Goal: Task Accomplishment & Management: Manage account settings

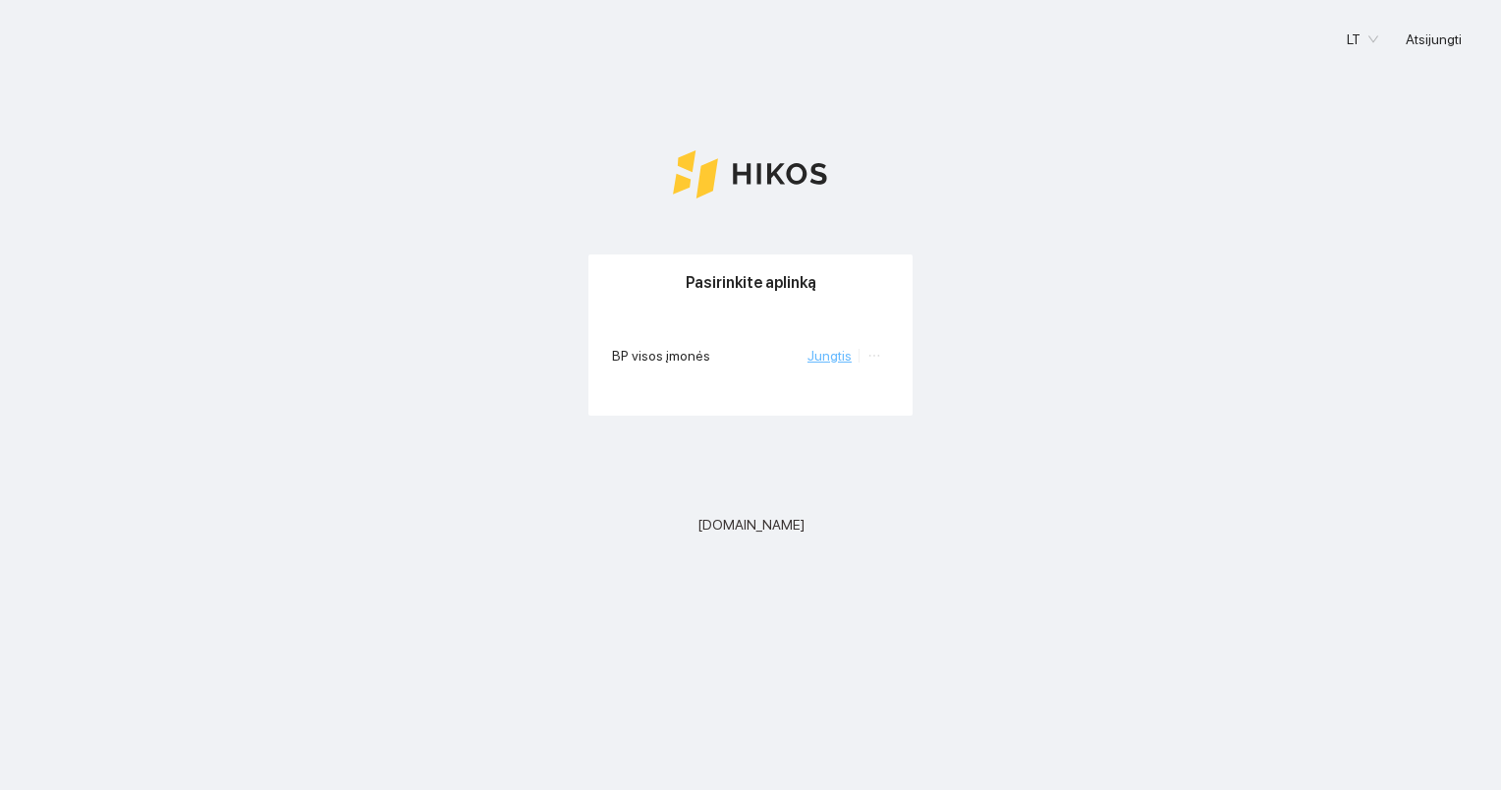
click at [833, 358] on link "Jungtis" at bounding box center [830, 356] width 44 height 16
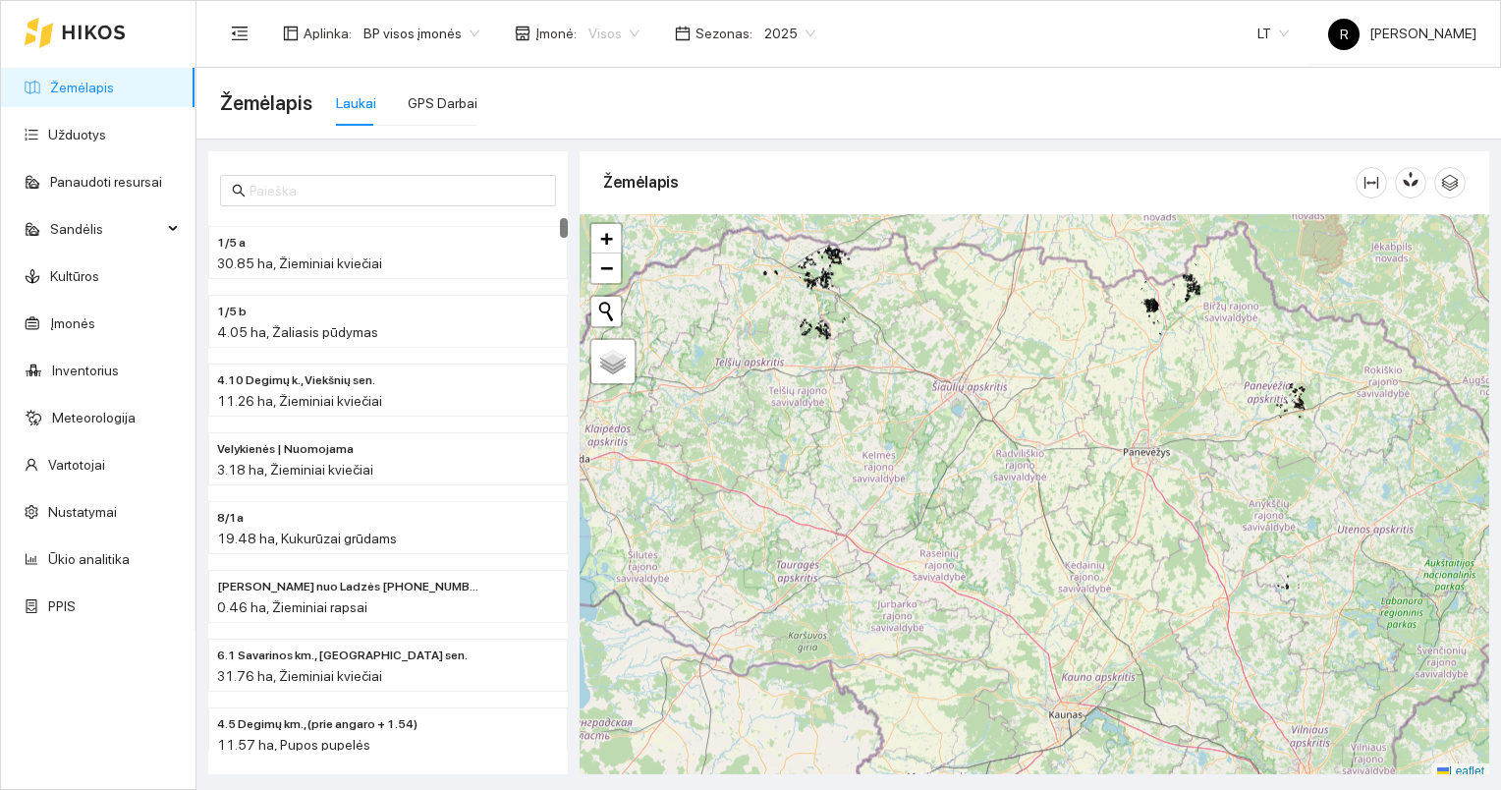
click at [619, 31] on span "Visos" at bounding box center [613, 33] width 51 height 29
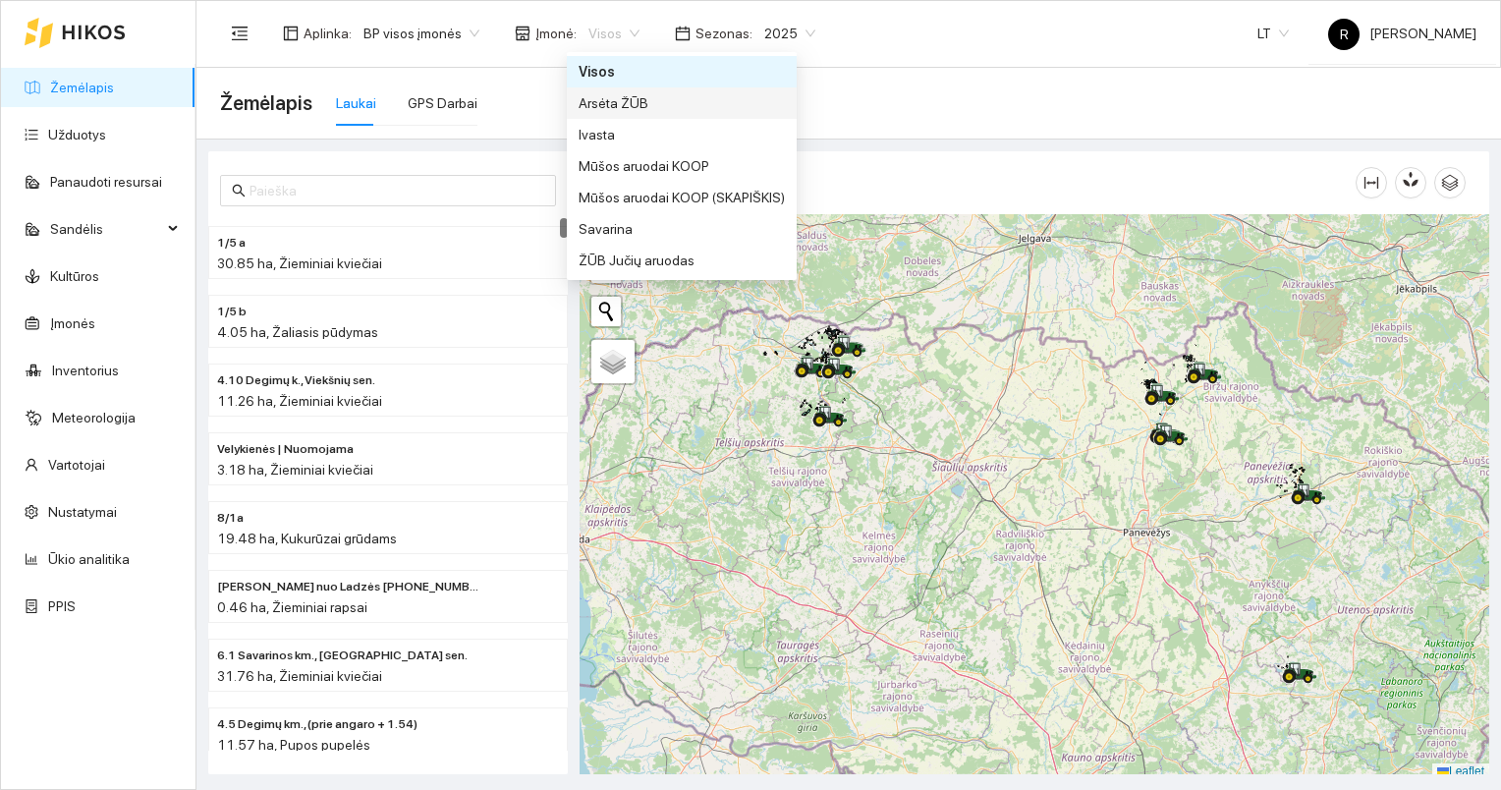
click at [598, 97] on div "Arsėta ŽŪB" at bounding box center [682, 103] width 206 height 22
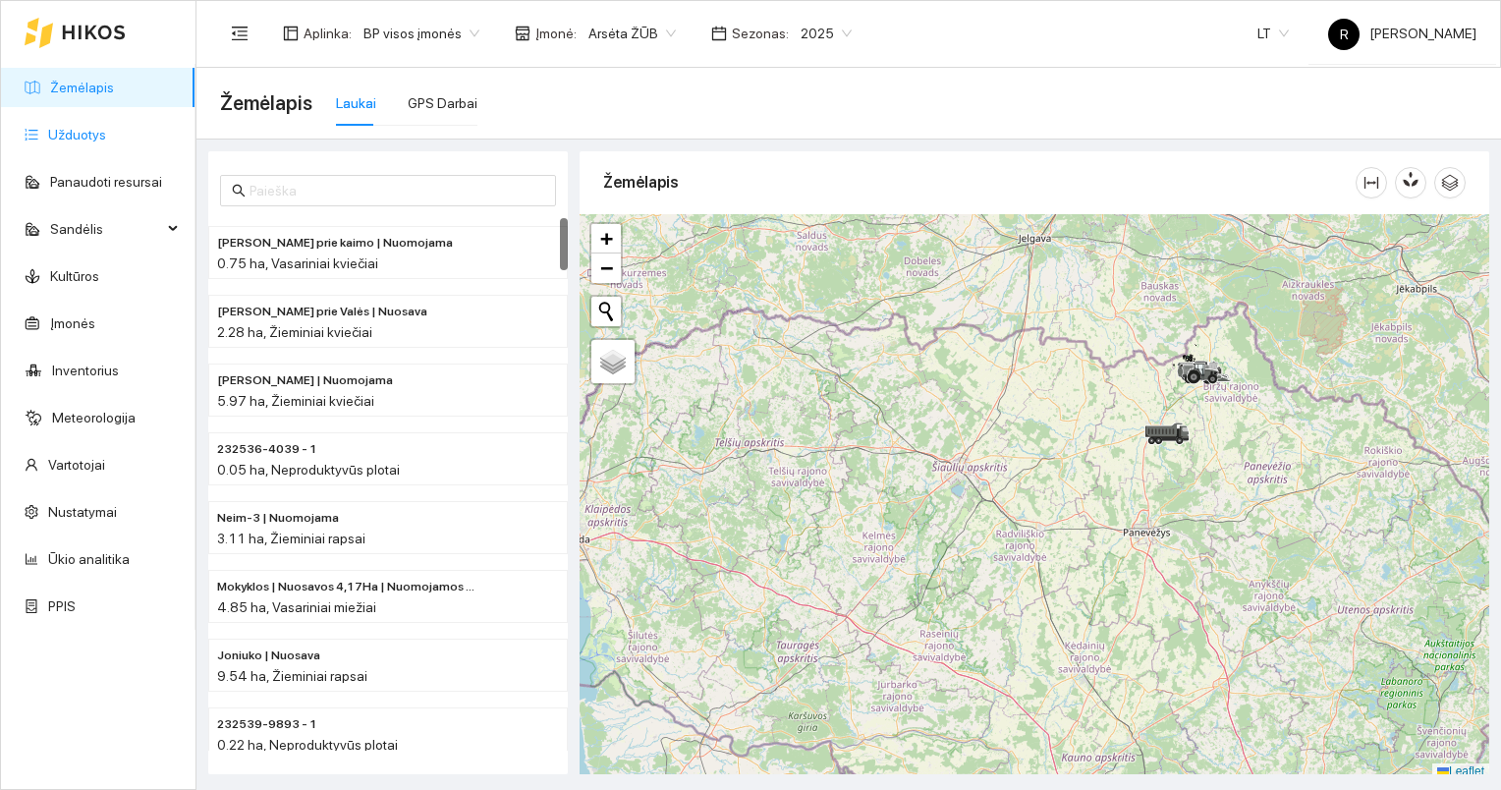
click at [76, 134] on link "Užduotys" at bounding box center [77, 135] width 58 height 16
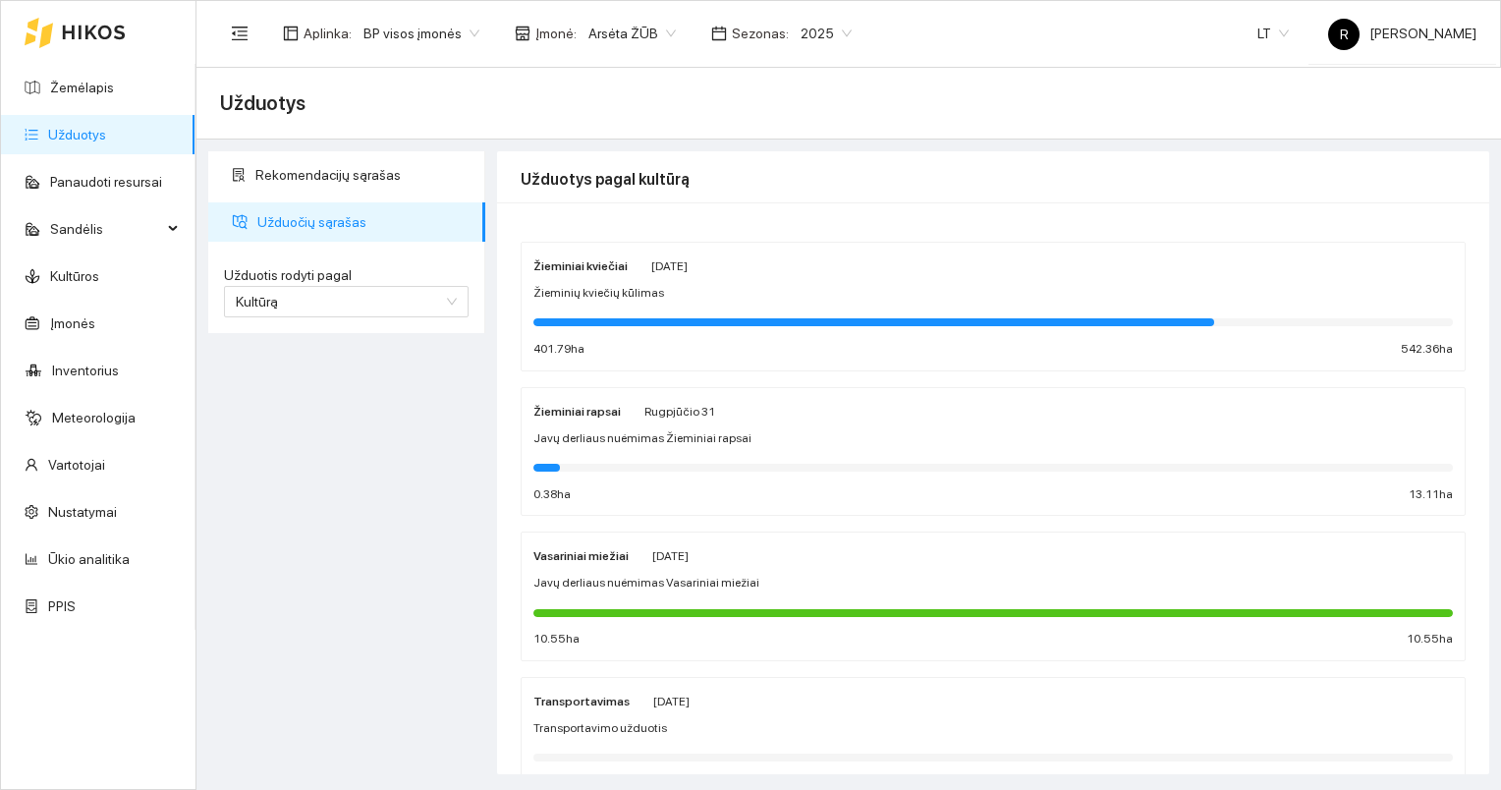
click at [647, 306] on div "Žieminiai kviečiai [PERSON_NAME][DATE] Žieminių [DEMOGRAPHIC_DATA] kūlimas 401.…" at bounding box center [993, 306] width 920 height 104
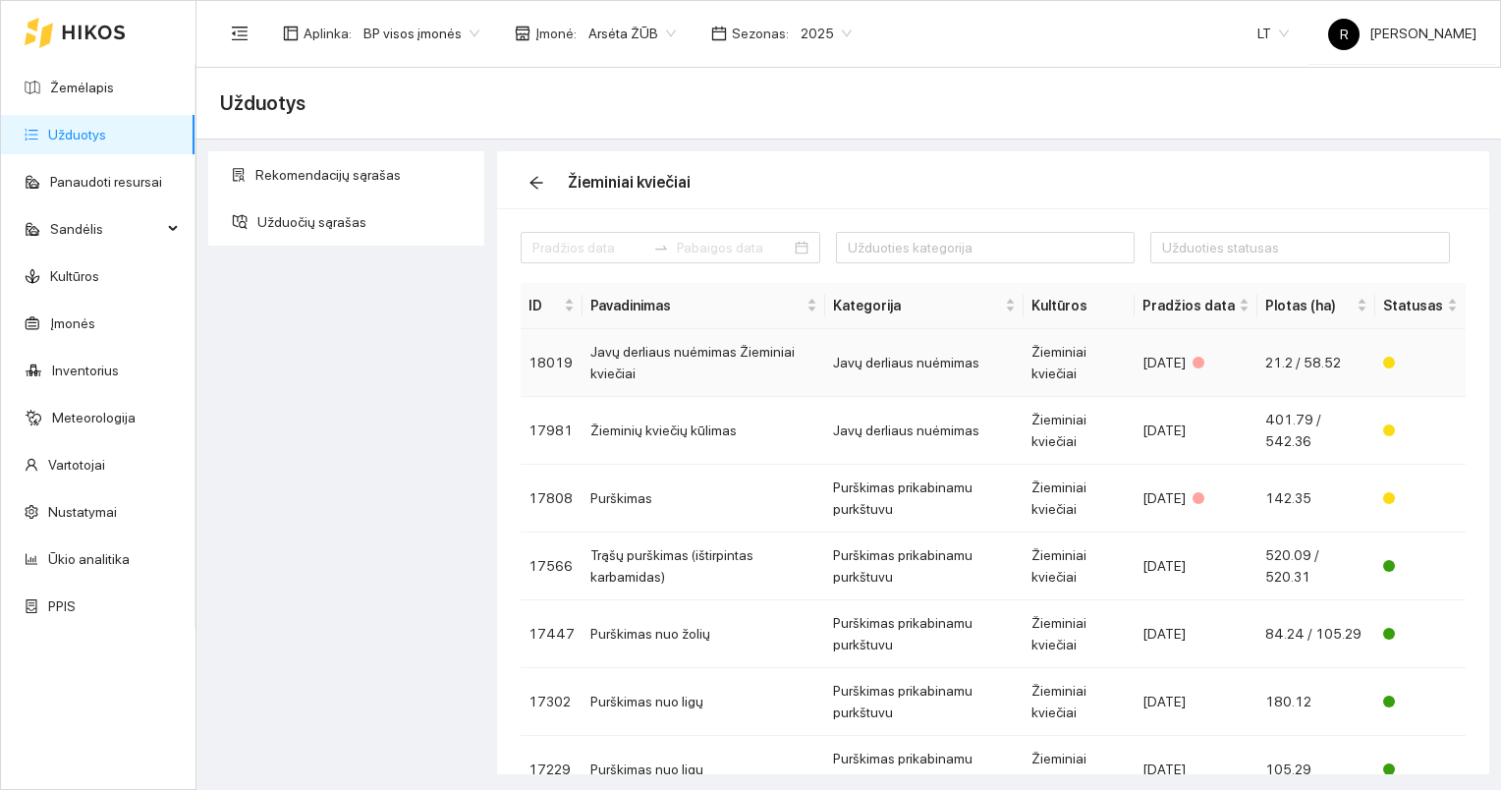
click at [669, 350] on td "Javų derliaus nuėmimas Žieminiai kviečiai" at bounding box center [704, 363] width 243 height 68
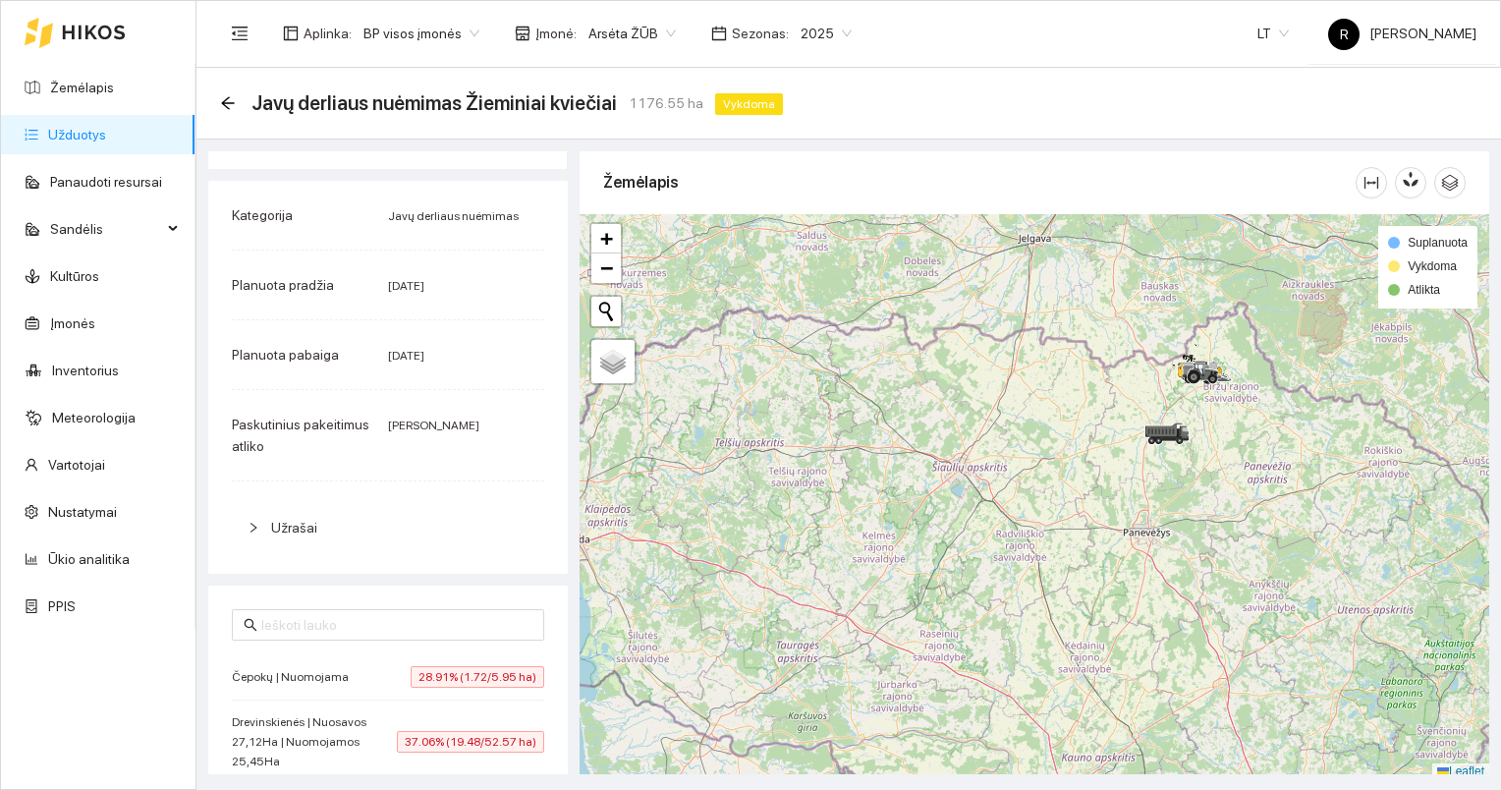
scroll to position [71, 0]
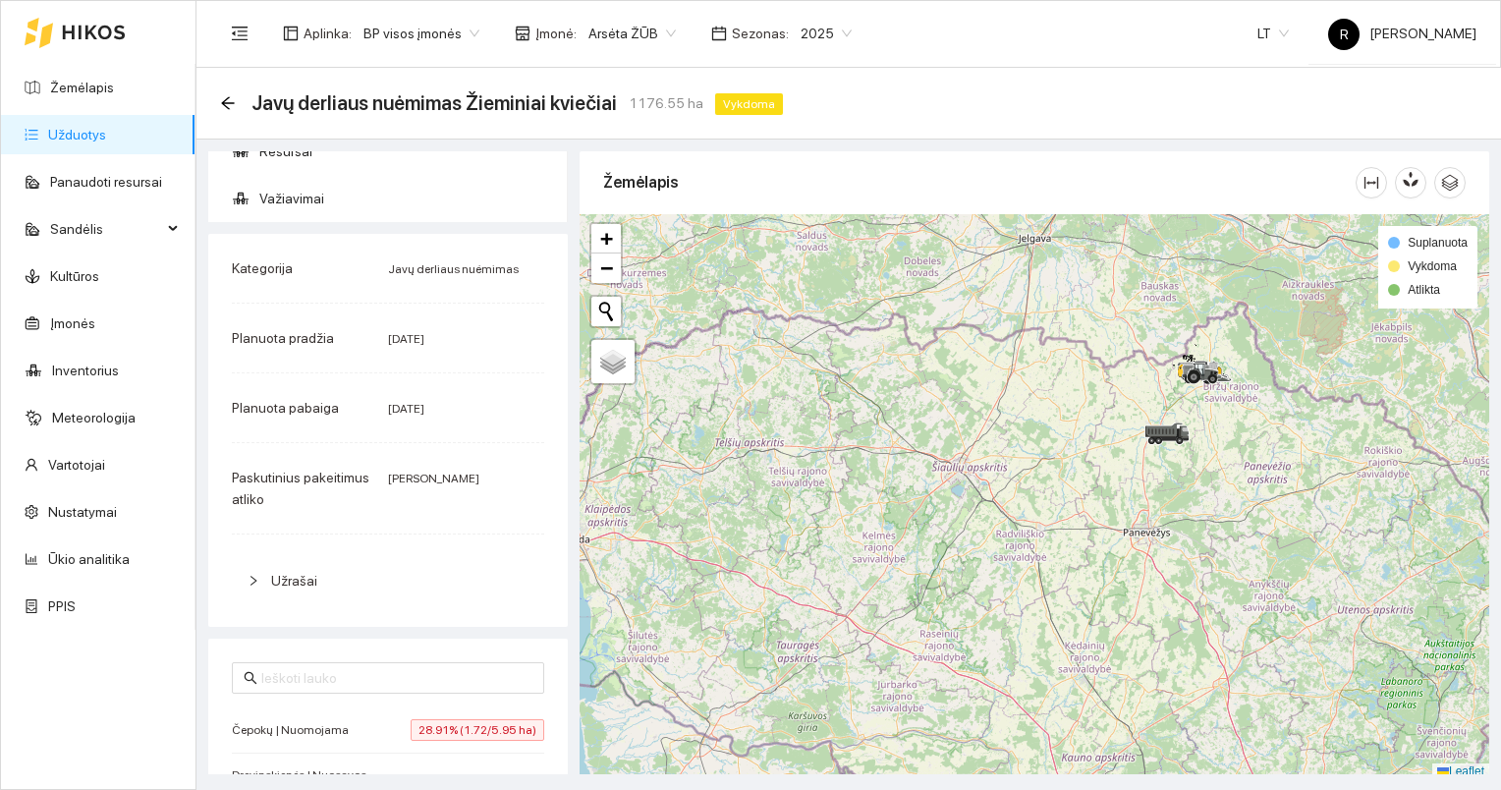
click at [71, 138] on link "Užduotys" at bounding box center [77, 135] width 58 height 16
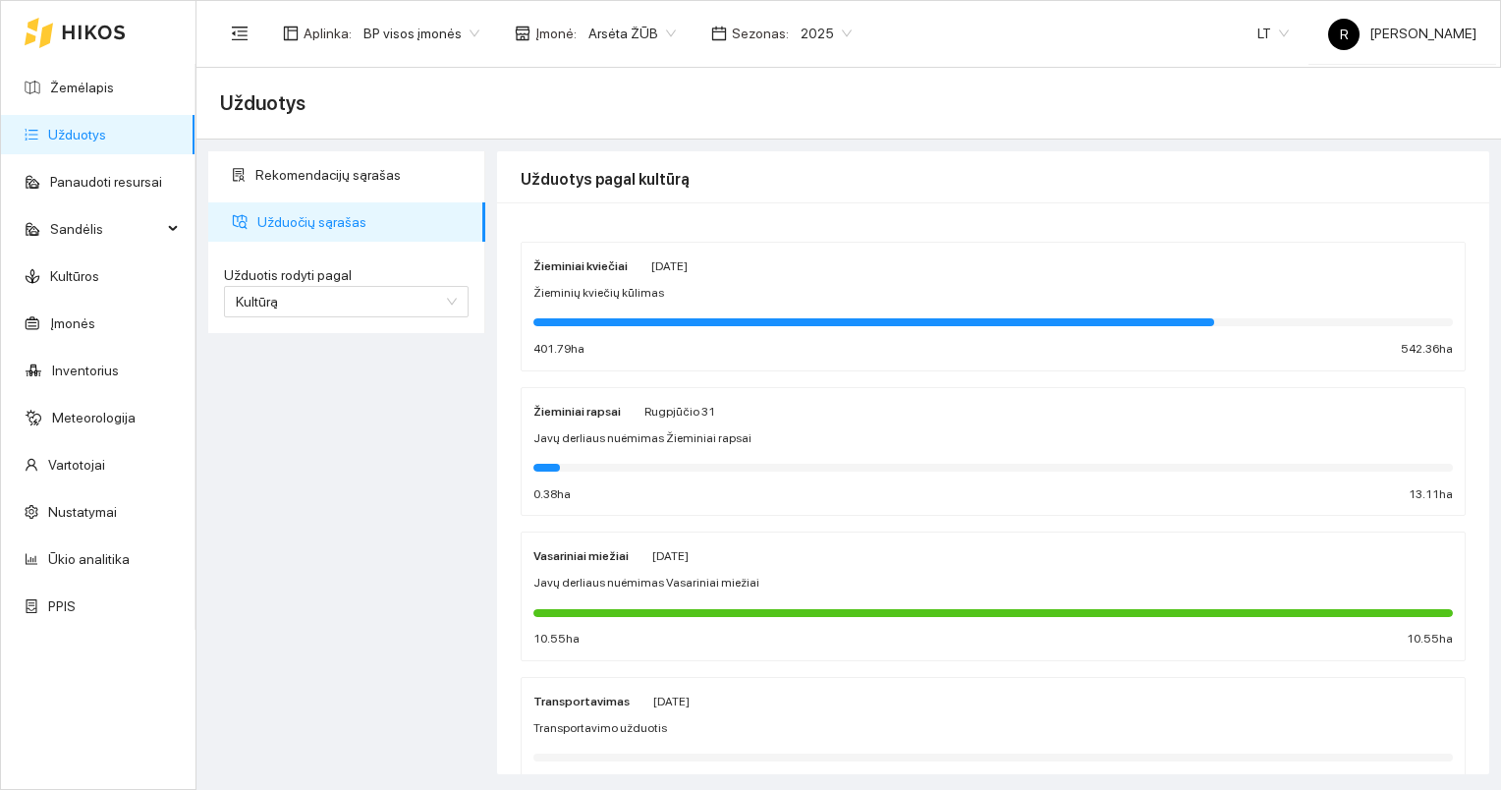
click at [648, 325] on div at bounding box center [873, 322] width 681 height 8
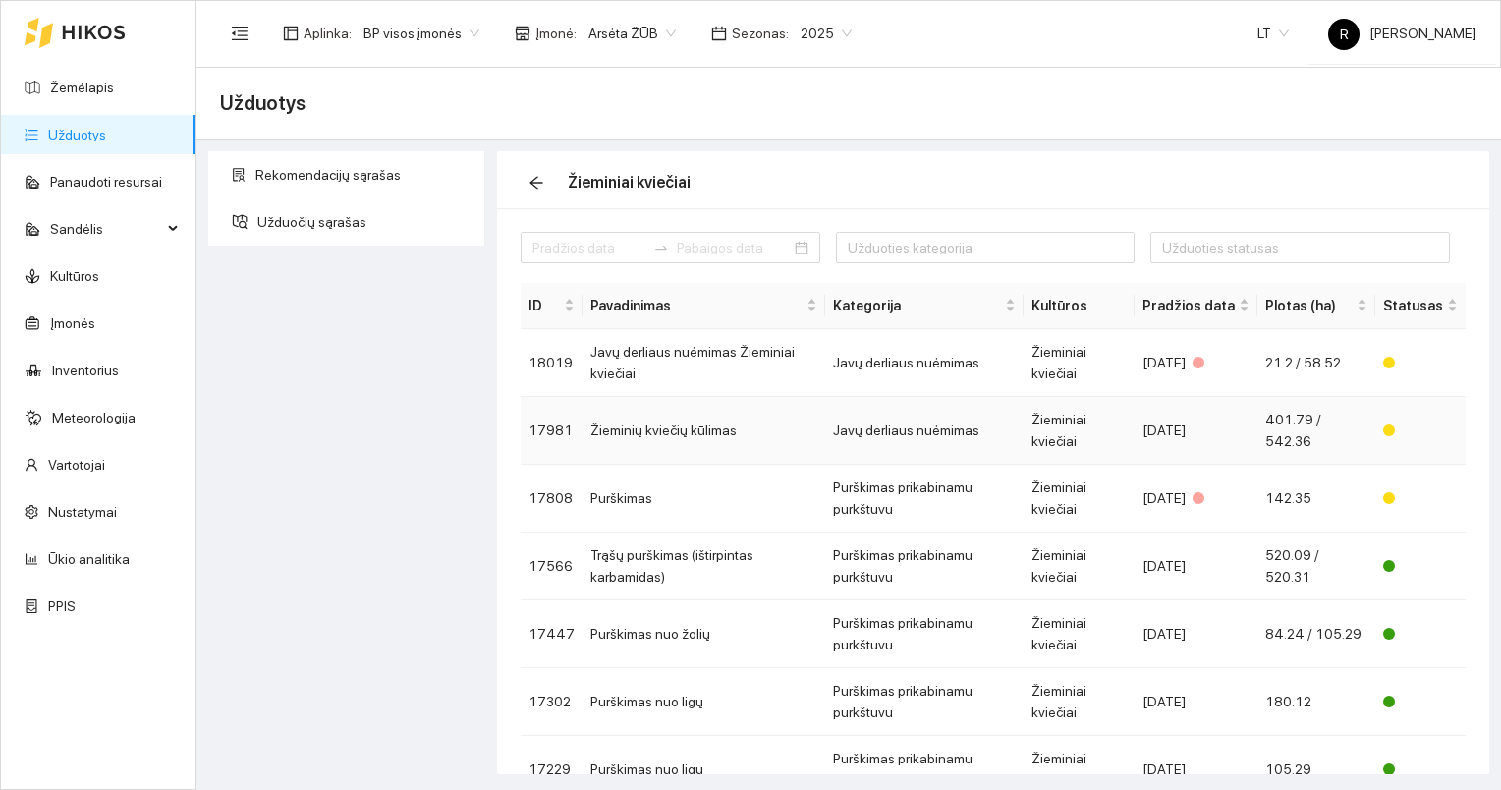
click at [684, 431] on td "Žieminių kviečių kūlimas" at bounding box center [704, 431] width 243 height 68
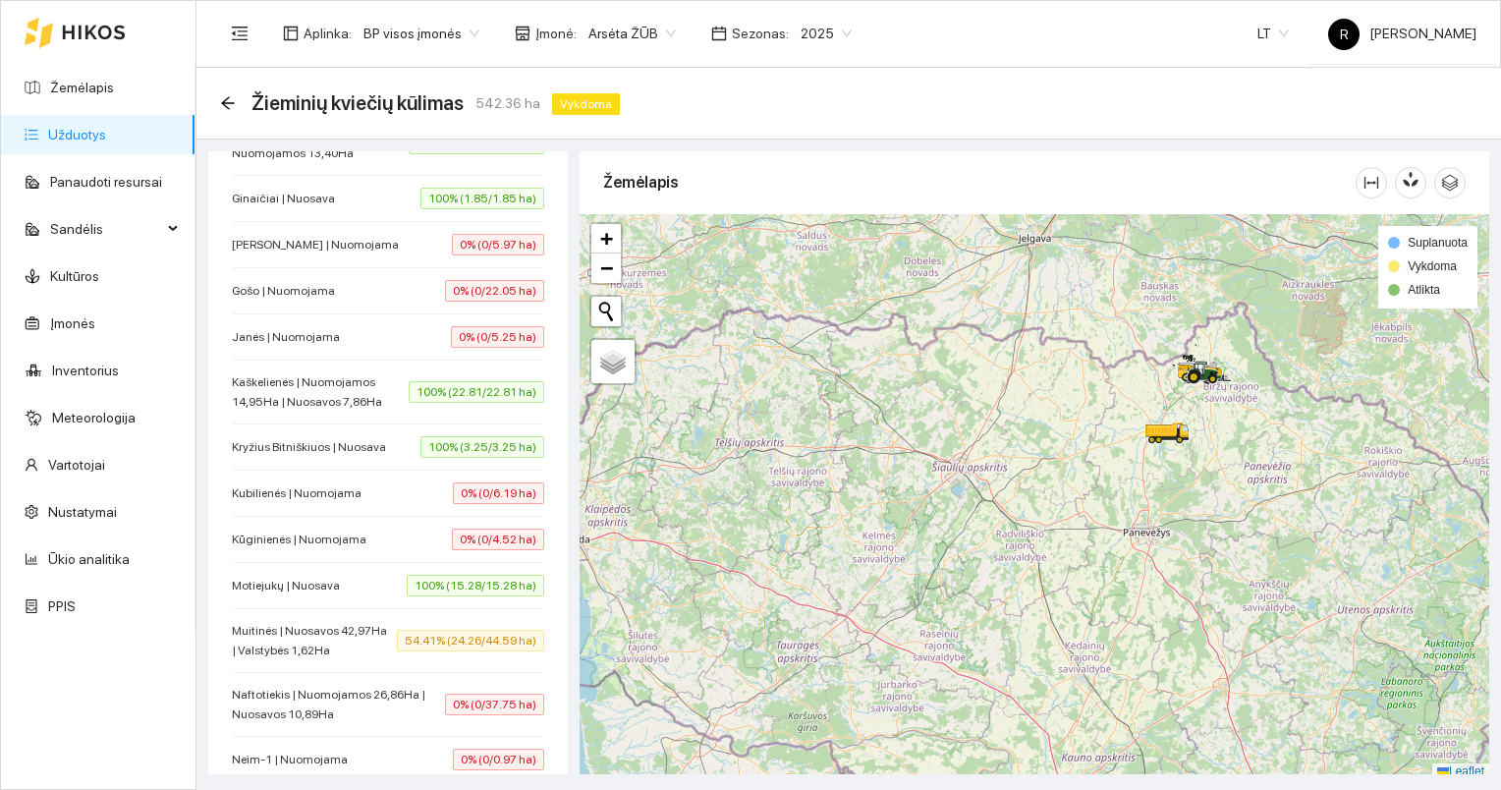
scroll to position [982, 0]
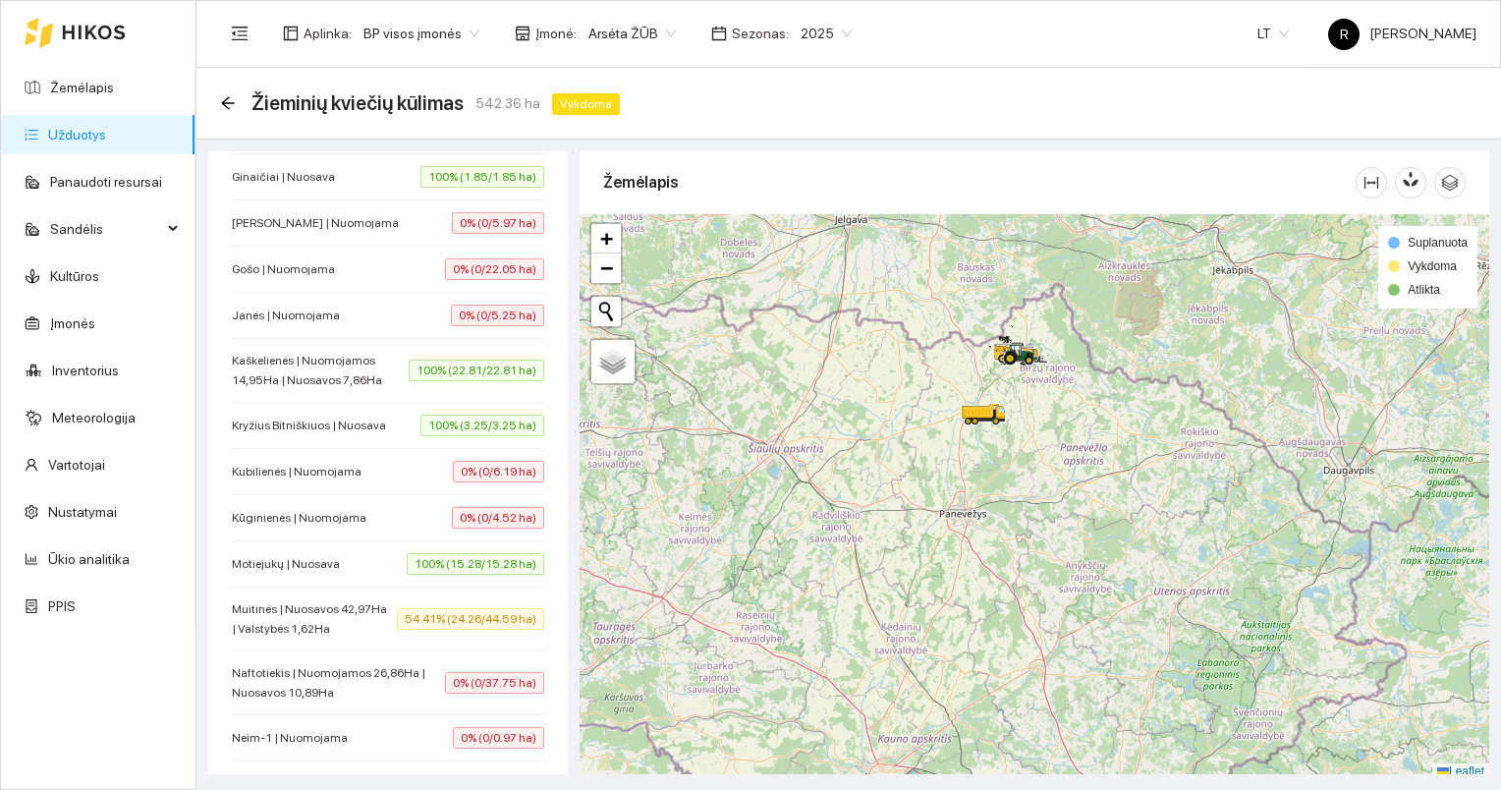
scroll to position [904, 0]
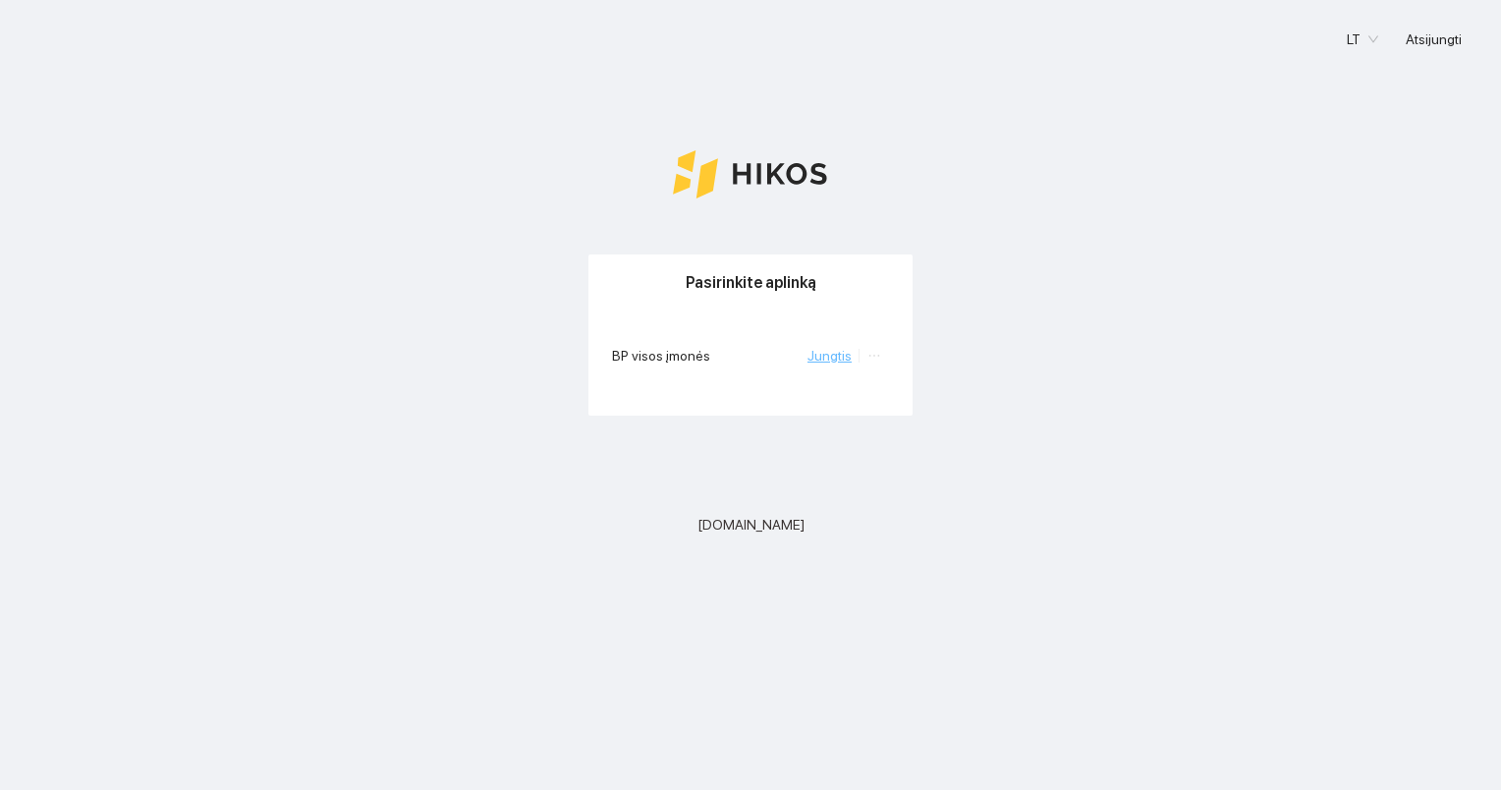
click at [841, 355] on link "Jungtis" at bounding box center [830, 356] width 44 height 16
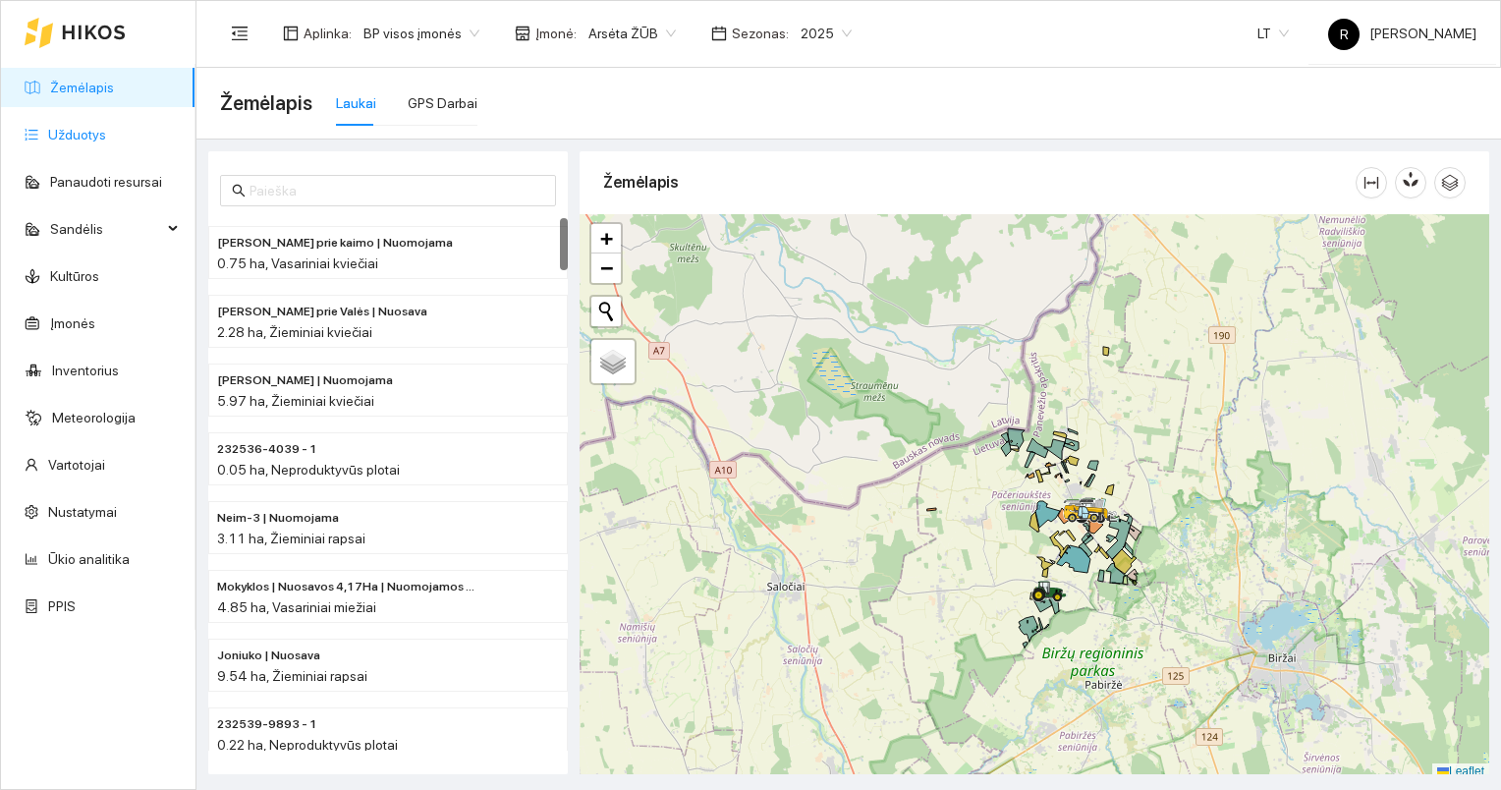
click at [64, 133] on link "Užduotys" at bounding box center [77, 135] width 58 height 16
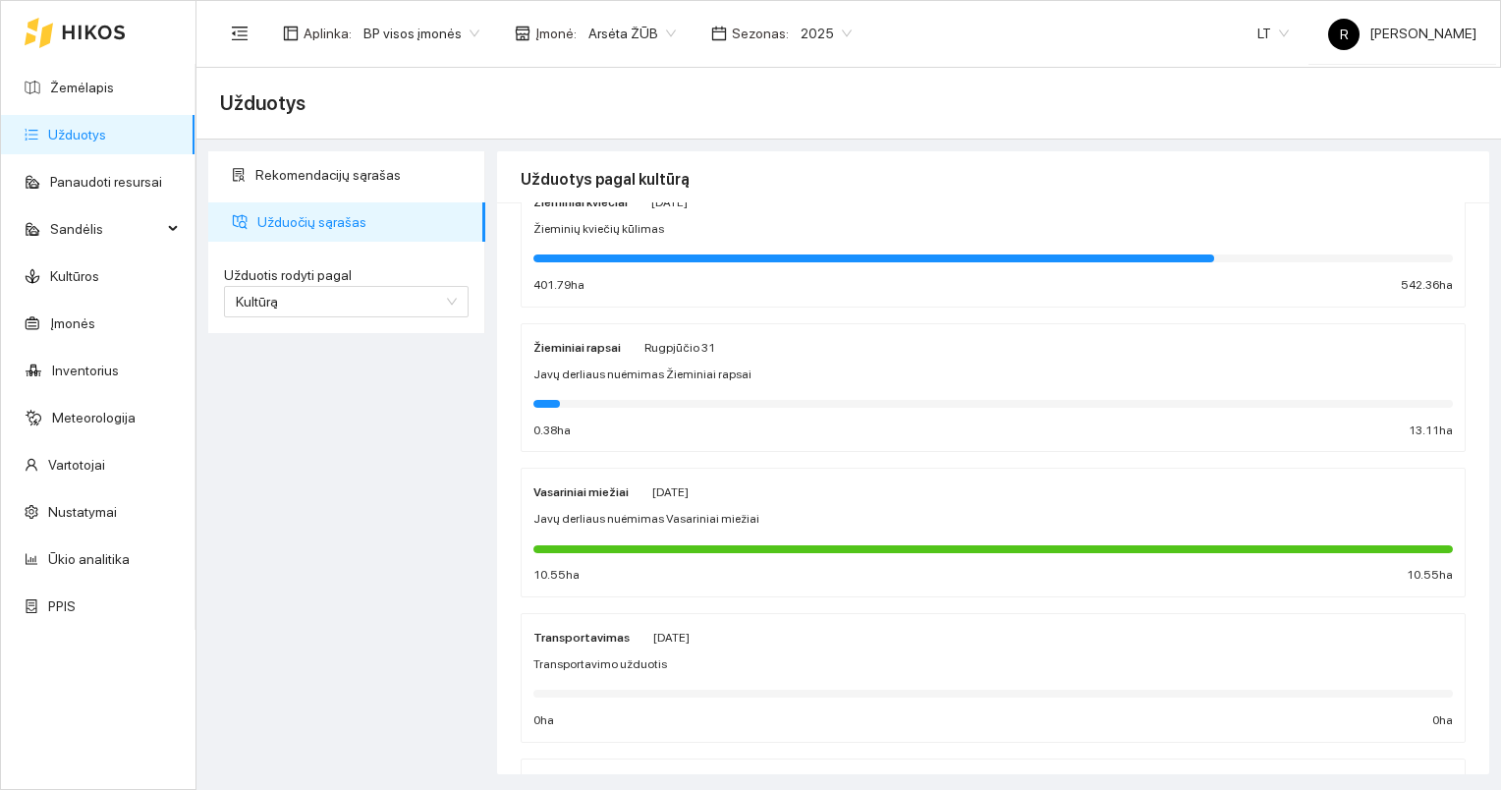
scroll to position [98, 0]
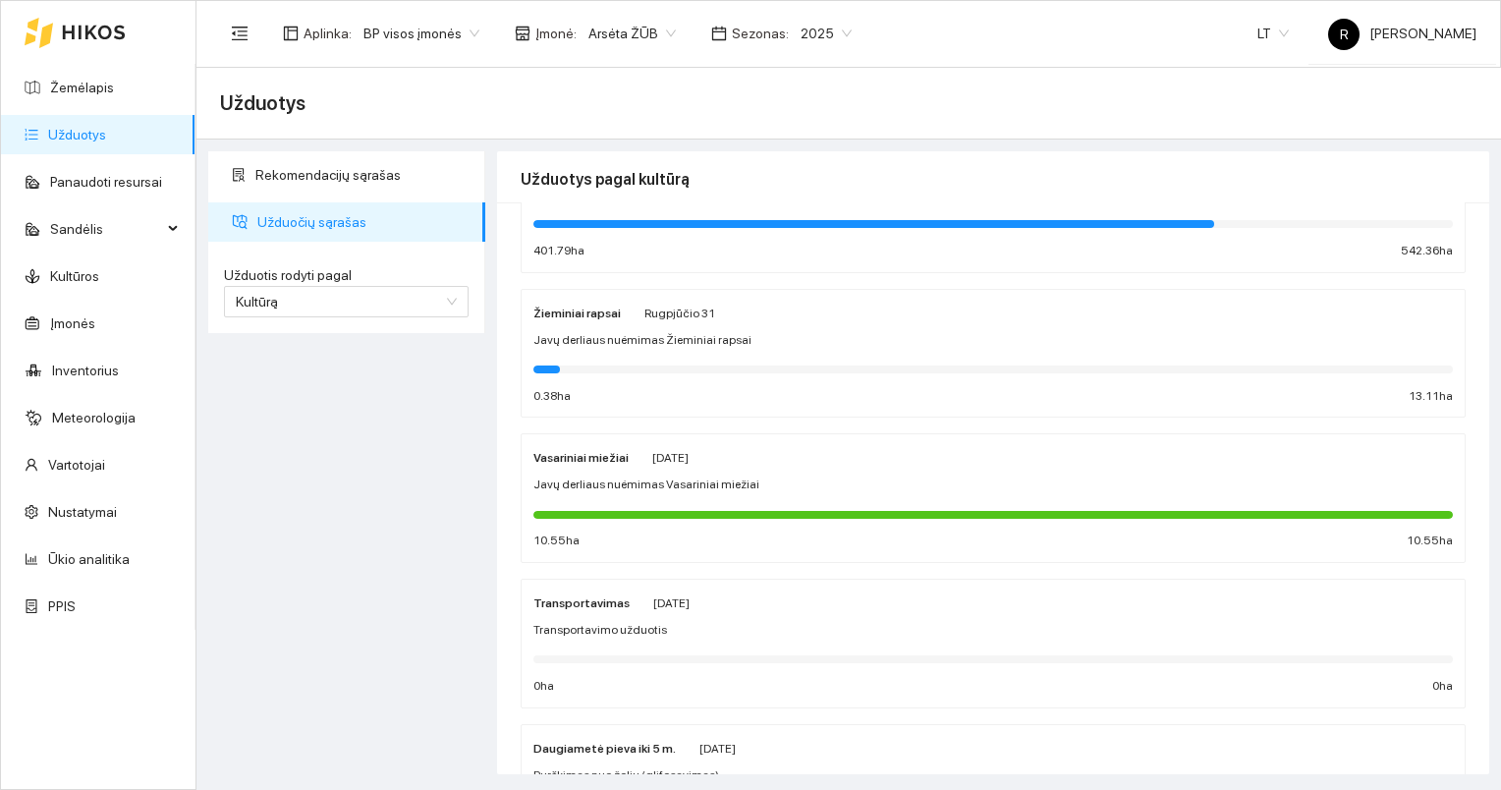
click at [569, 314] on strong "Žieminiai rapsai" at bounding box center [576, 314] width 87 height 14
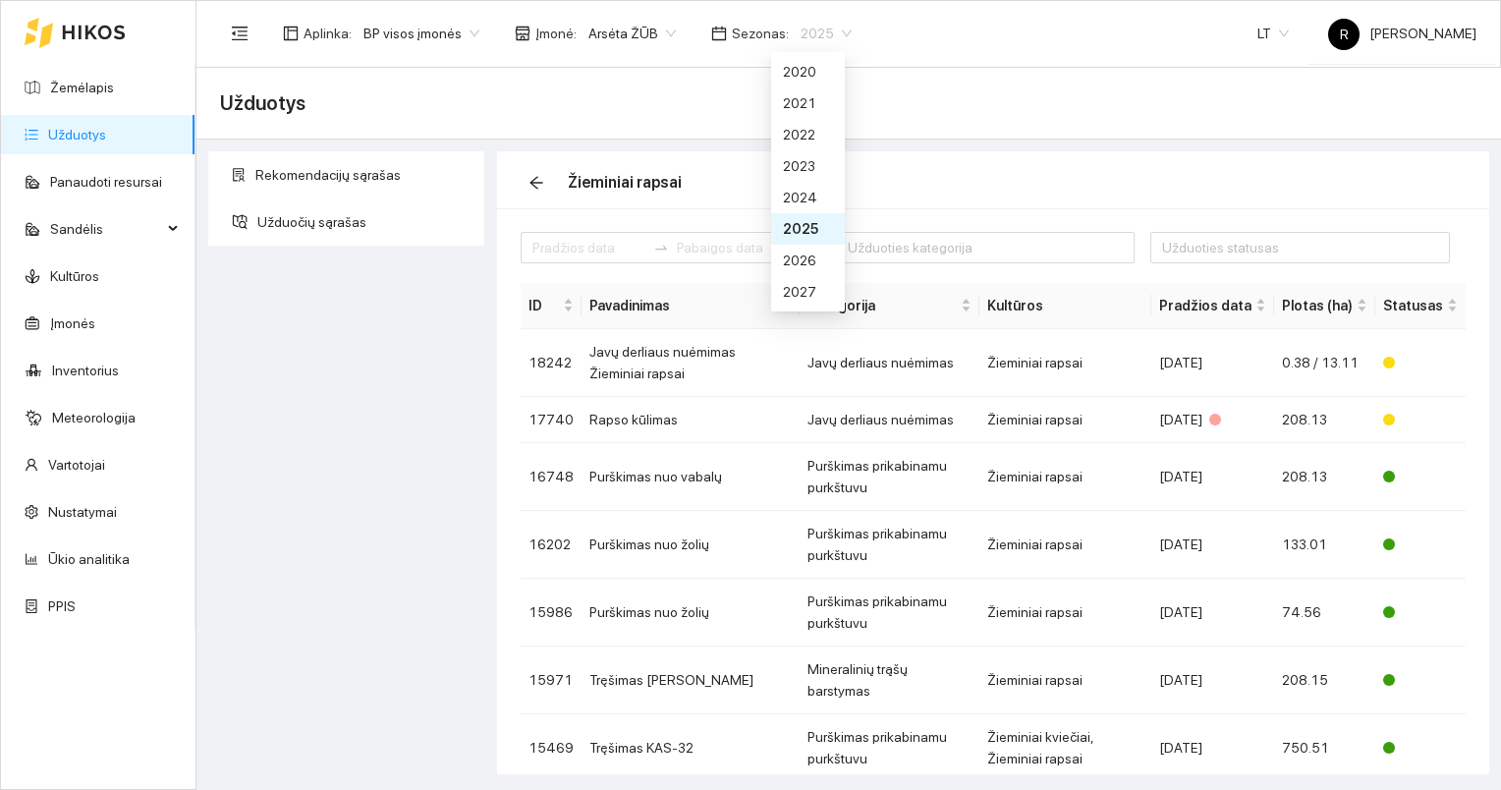
click at [826, 30] on span "2025" at bounding box center [826, 33] width 51 height 29
click at [805, 252] on div "2026" at bounding box center [808, 261] width 50 height 22
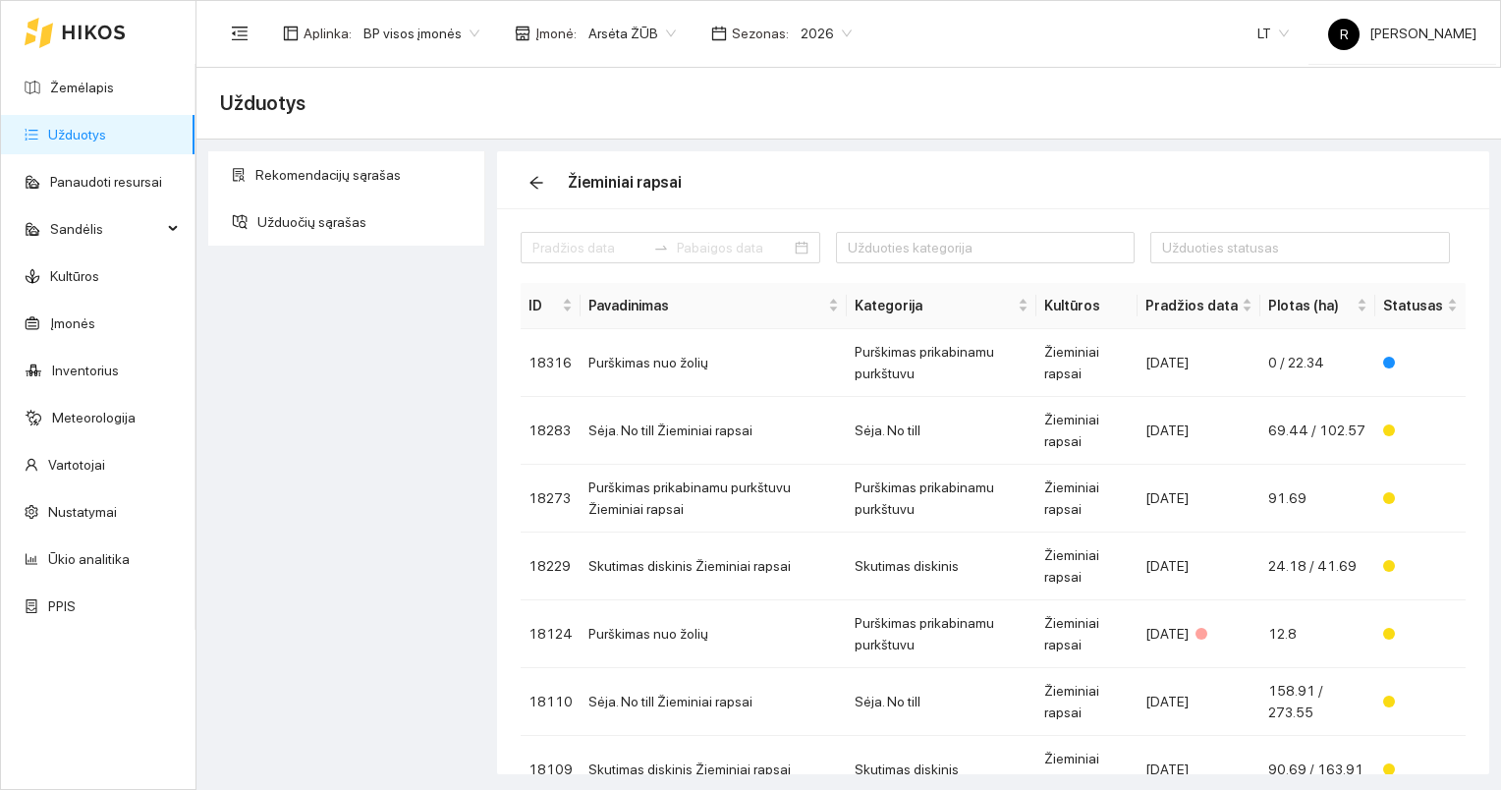
click at [92, 131] on link "Užduotys" at bounding box center [77, 135] width 58 height 16
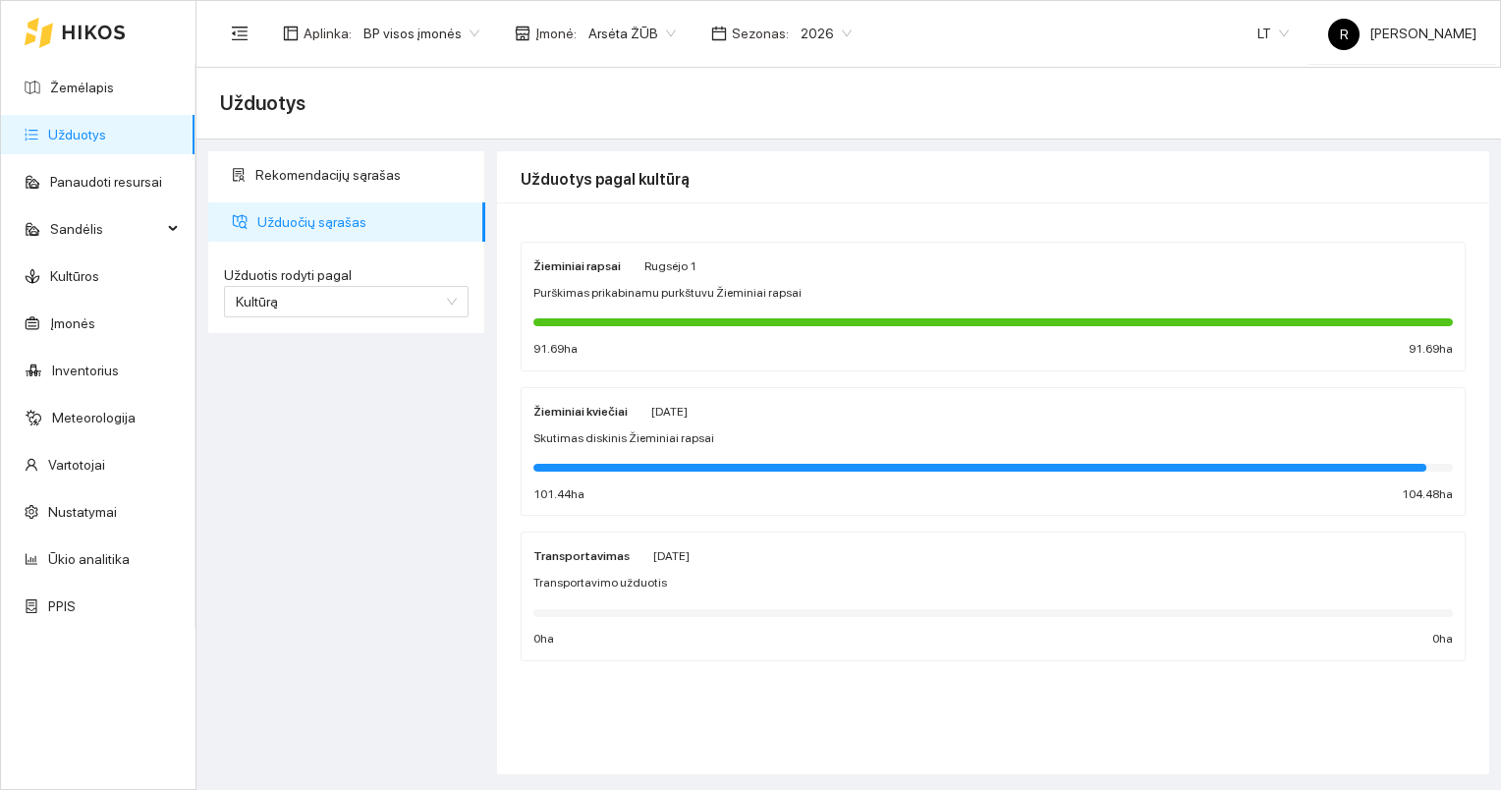
click at [561, 269] on strong "Žieminiai rapsai" at bounding box center [576, 266] width 87 height 14
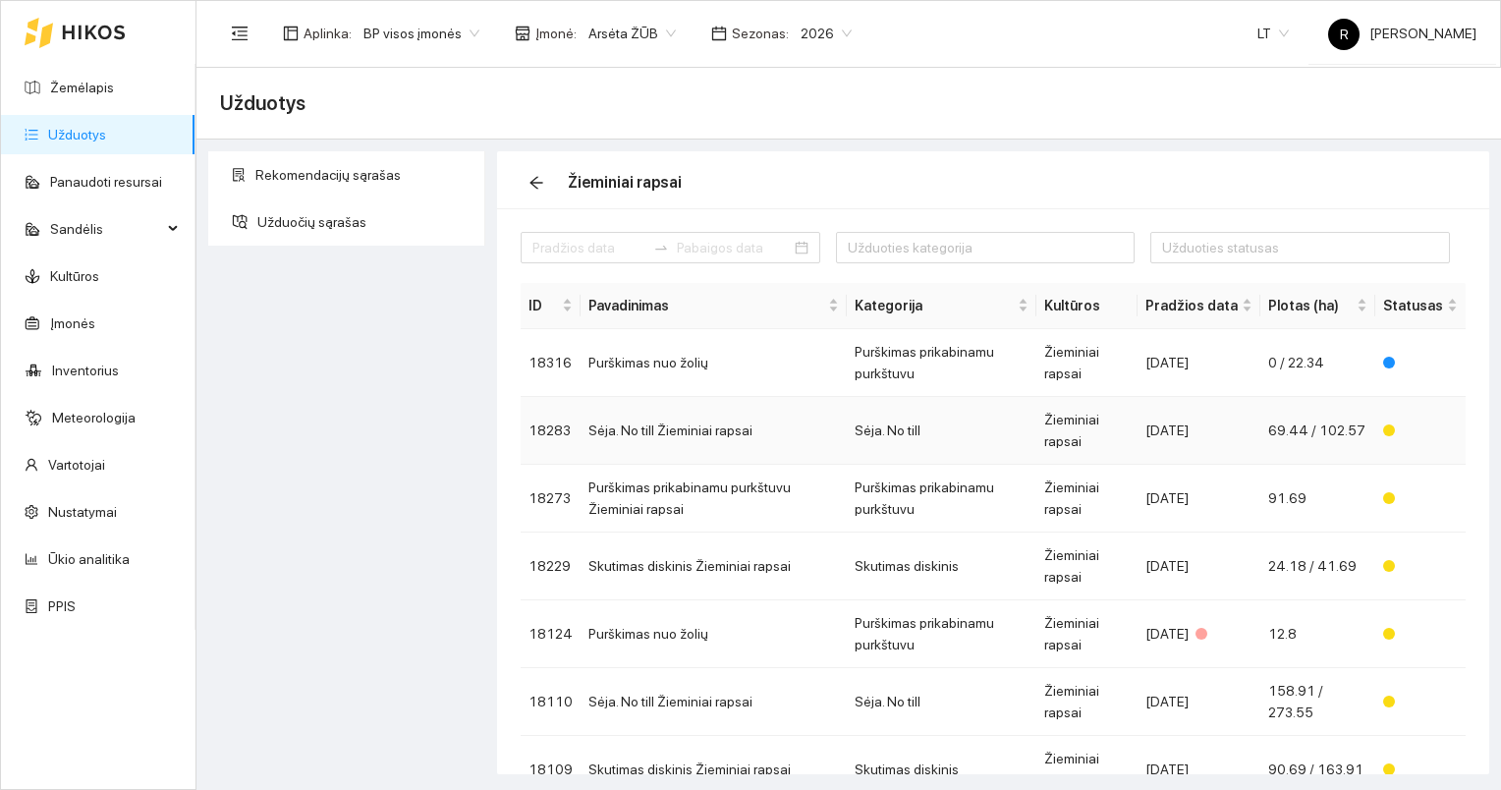
click at [673, 426] on td "Sėja. No till Žieminiai rapsai" at bounding box center [714, 431] width 266 height 68
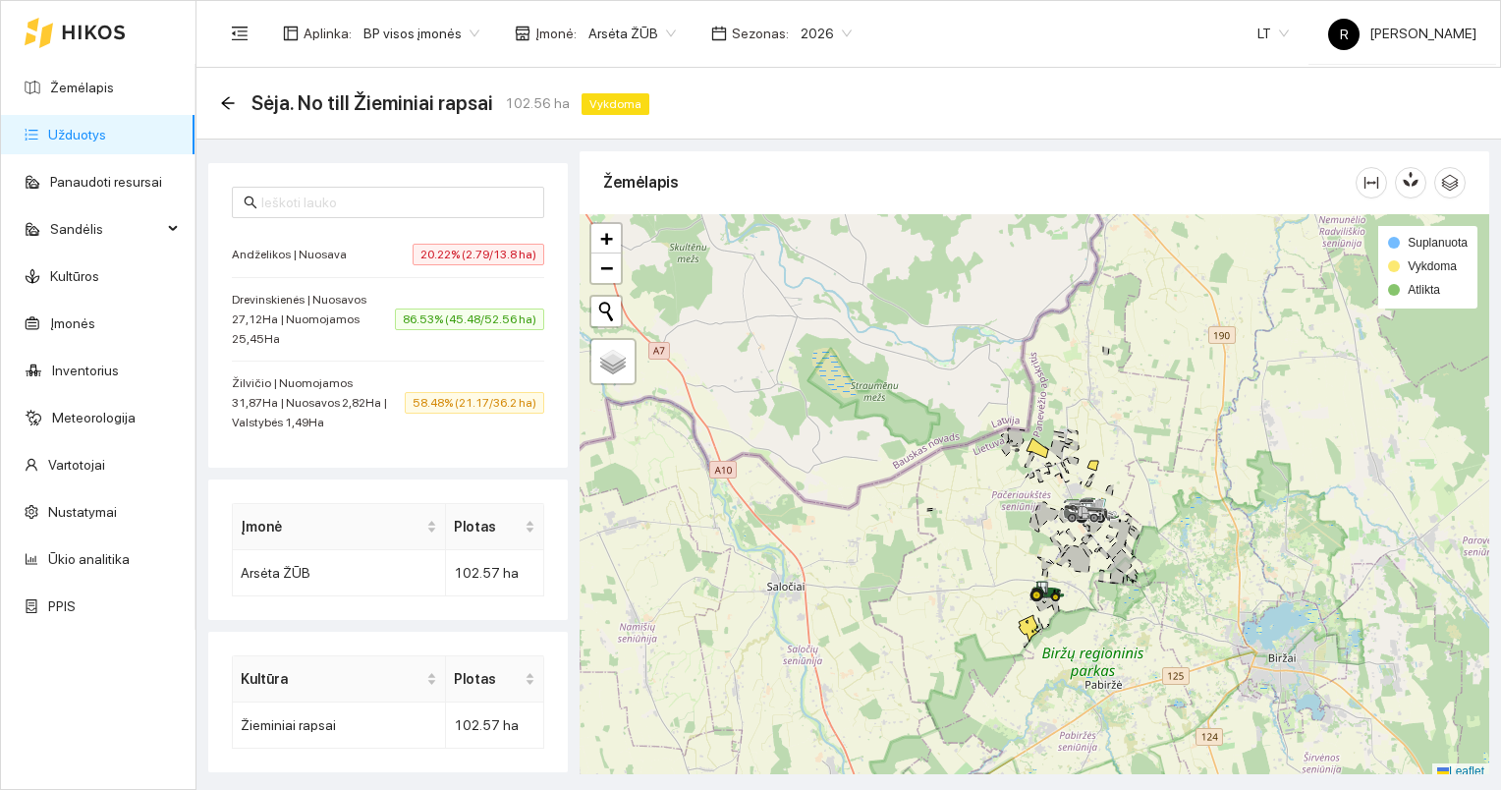
scroll to position [547, 0]
click at [436, 254] on span "20.22% (2.79/13.8 ha)" at bounding box center [479, 254] width 132 height 22
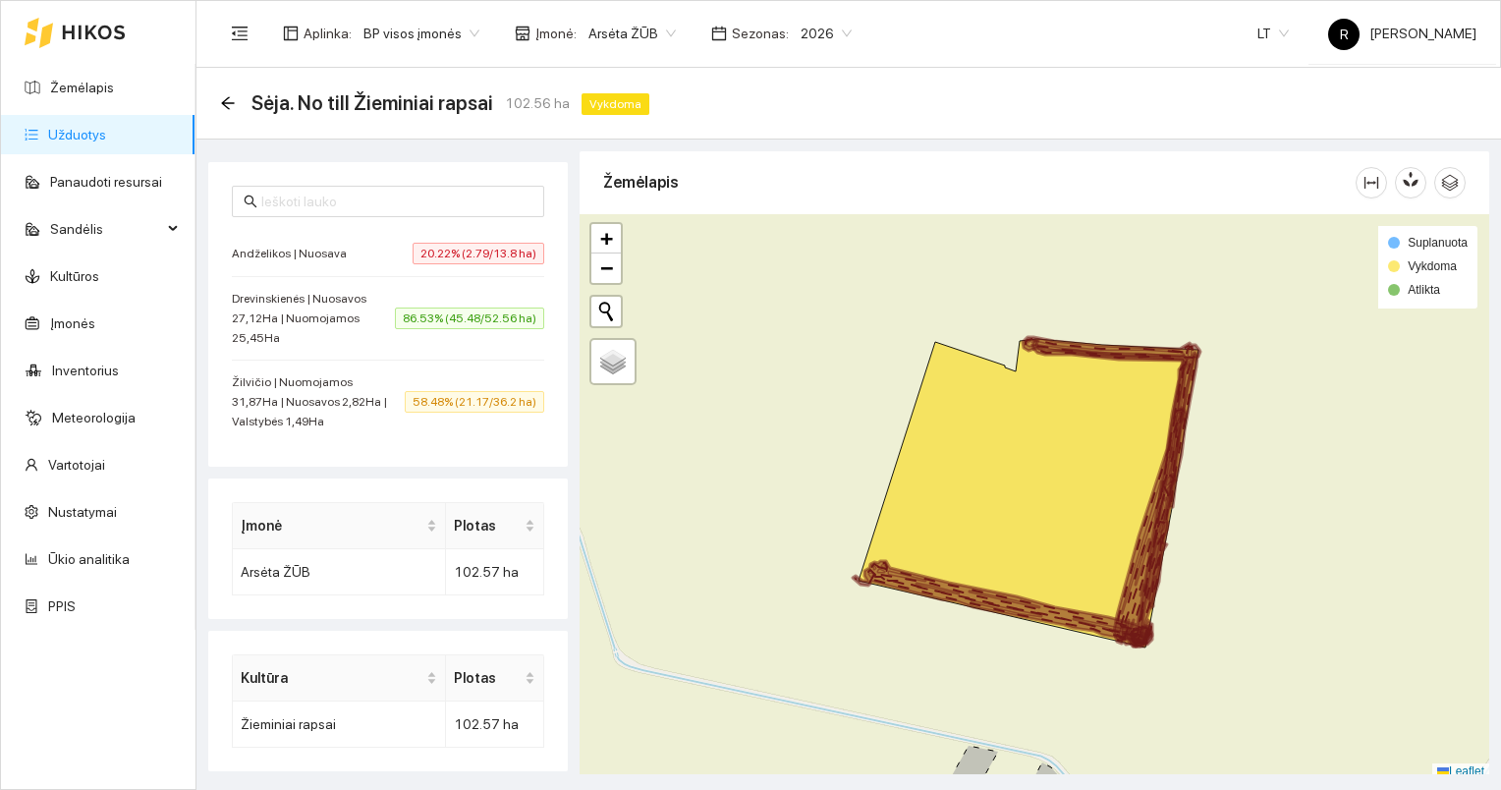
click at [83, 135] on link "Užduotys" at bounding box center [77, 135] width 58 height 16
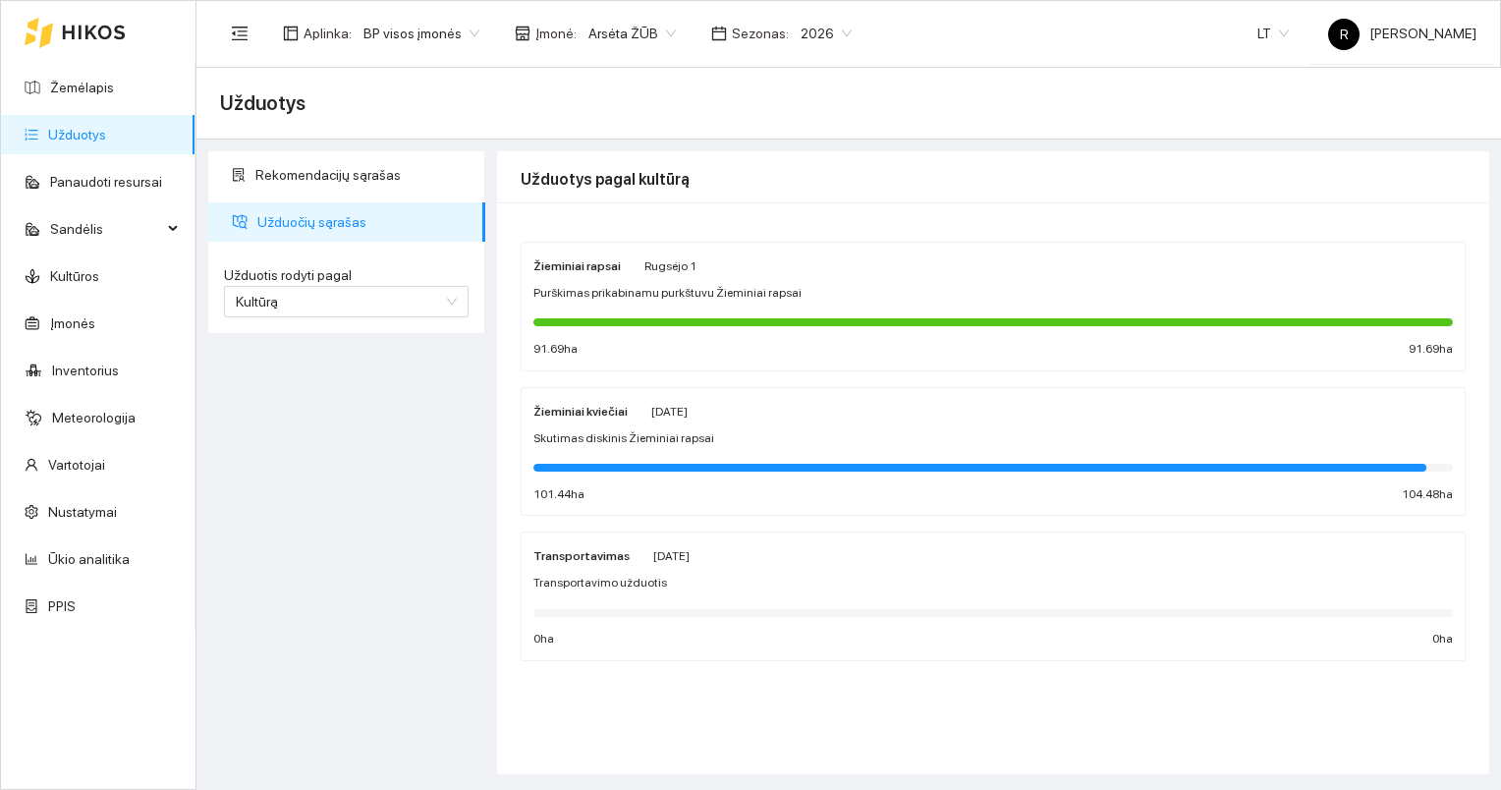
click at [615, 310] on div at bounding box center [993, 321] width 920 height 22
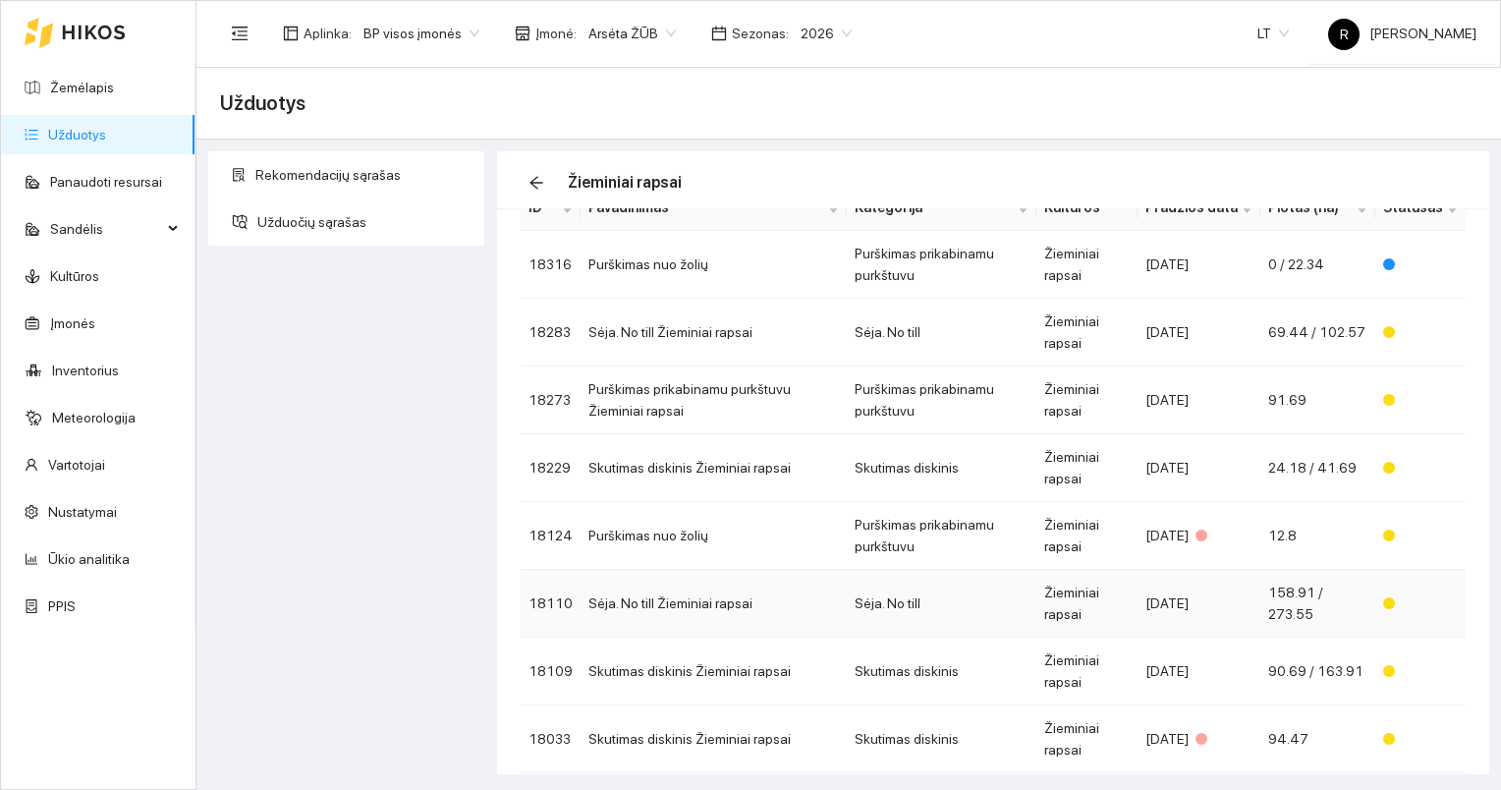
scroll to position [196, 0]
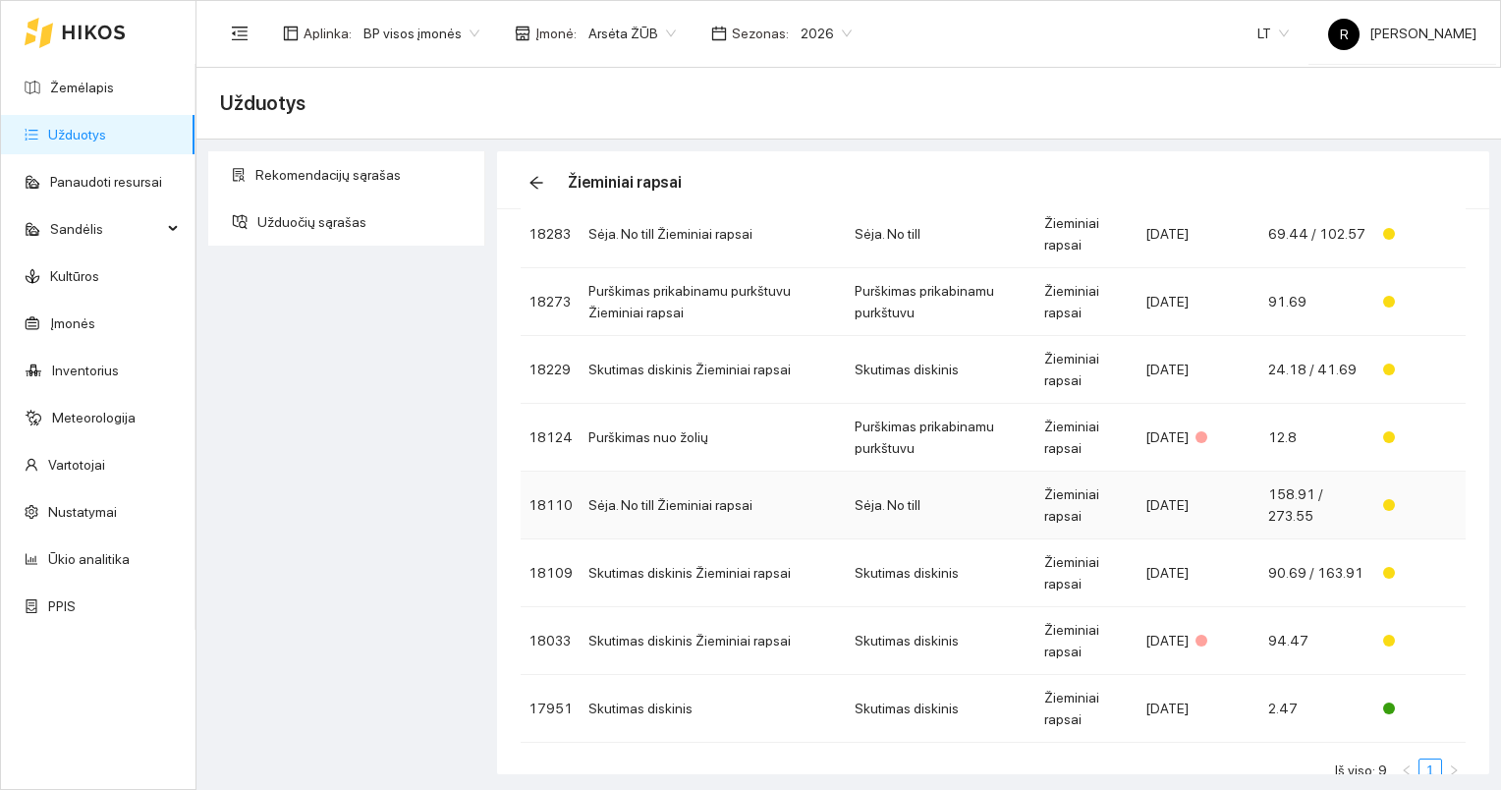
click at [672, 499] on td "Sėja. No till Žieminiai rapsai" at bounding box center [714, 506] width 266 height 68
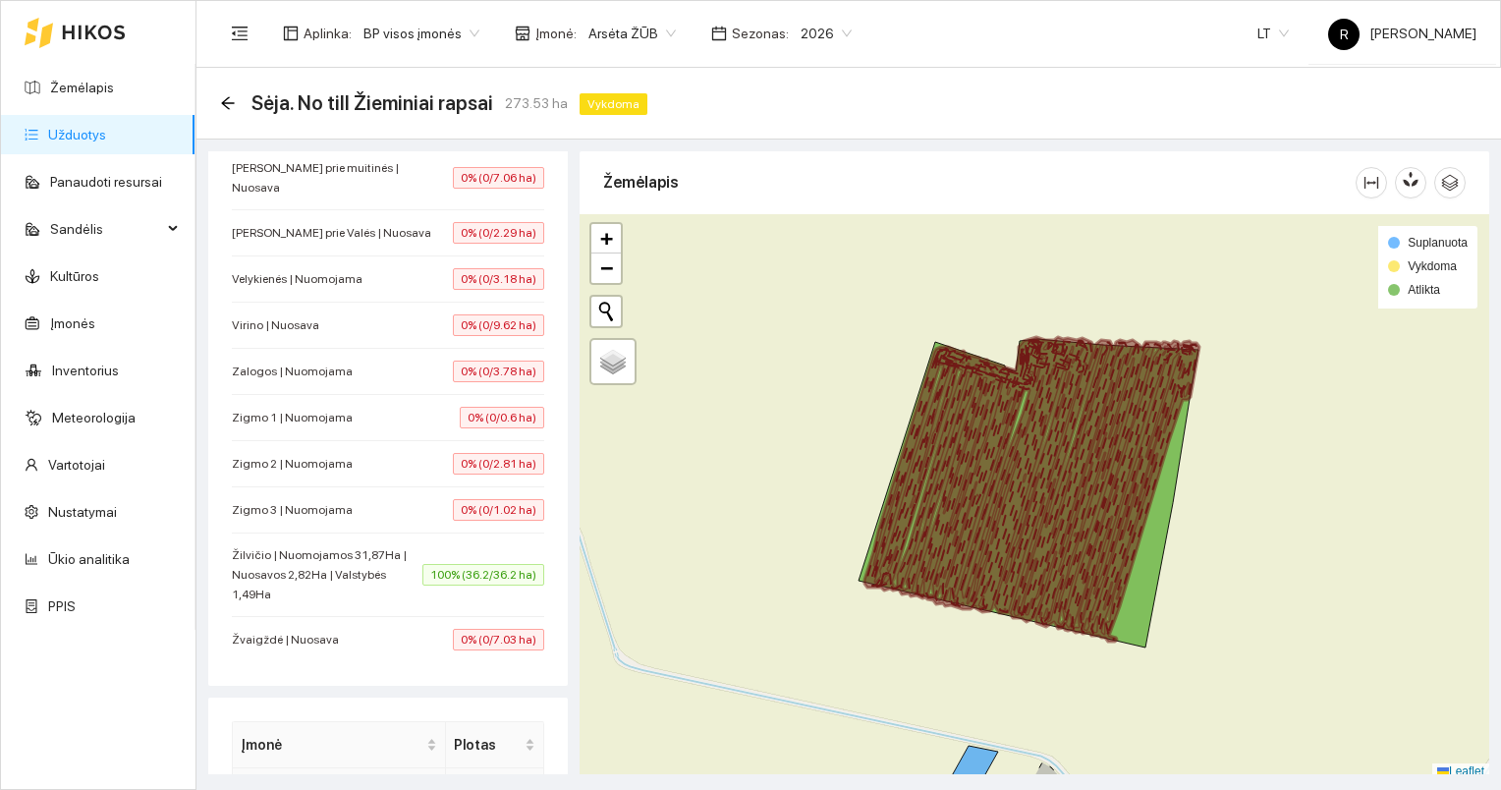
scroll to position [1572, 0]
